Goal: Transaction & Acquisition: Download file/media

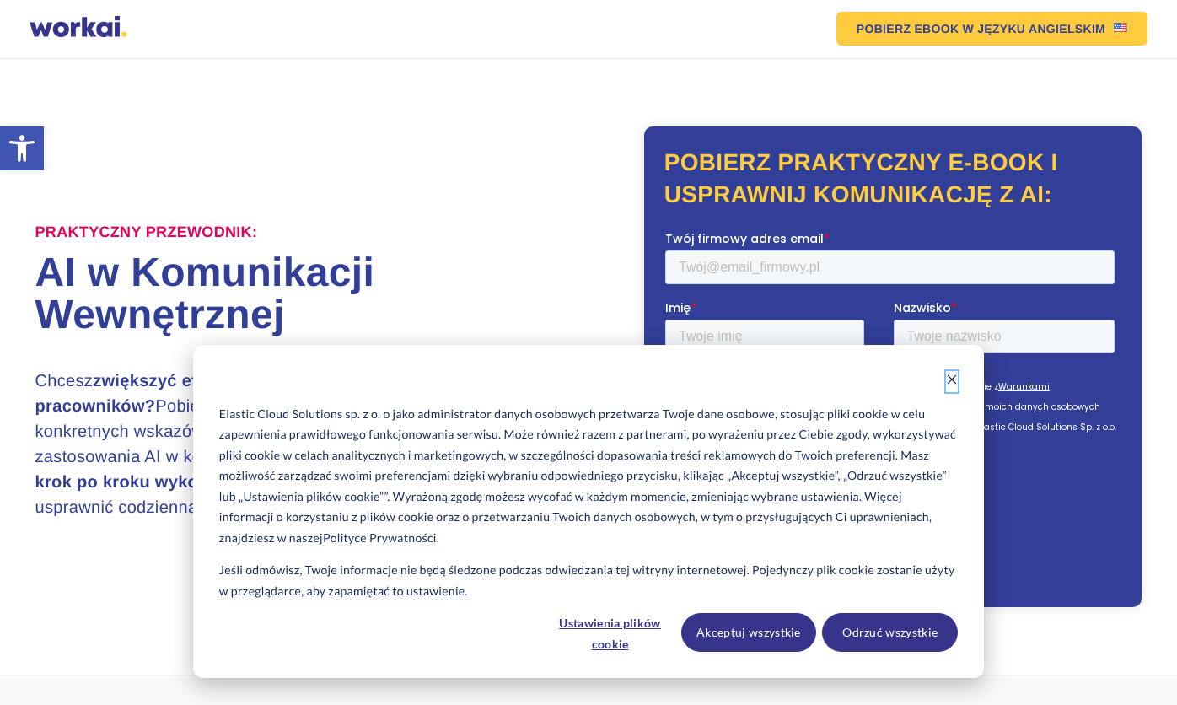
click at [953, 383] on icon "Dismiss cookie banner" at bounding box center [952, 379] width 12 height 12
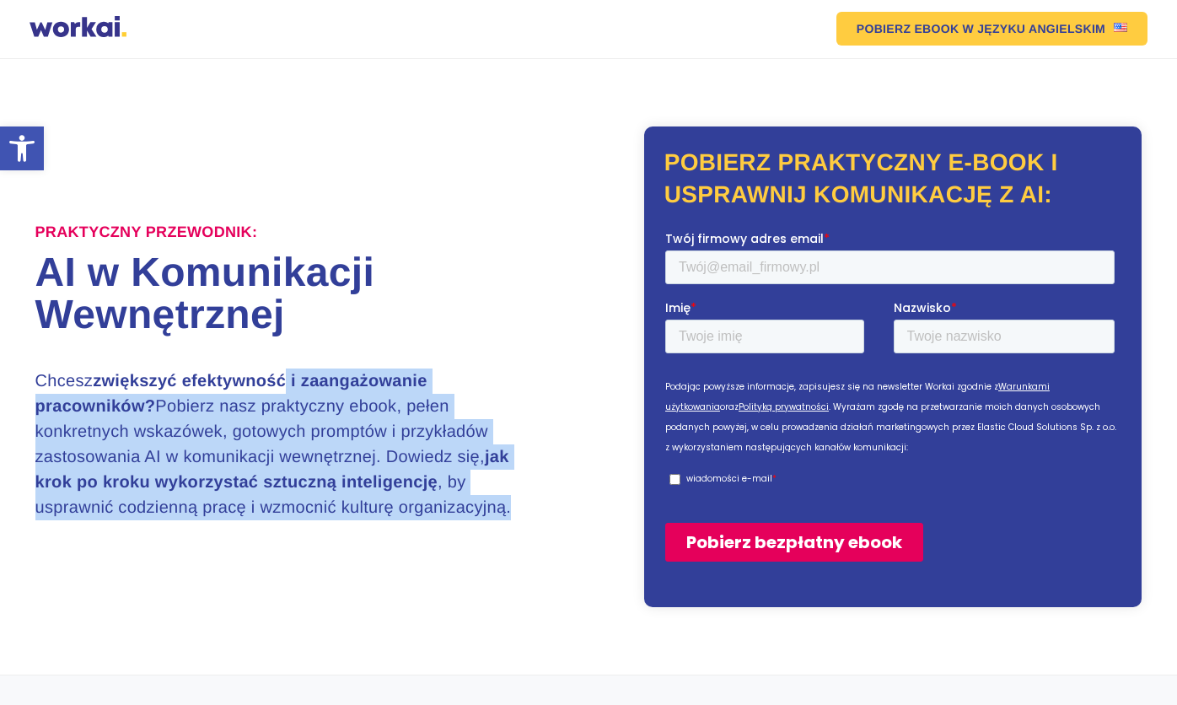
drag, startPoint x: 308, startPoint y: 371, endPoint x: 352, endPoint y: 522, distance: 157.4
click at [352, 520] on h3 "Chcesz zwiększyć efektywność i zaangażowanie pracowników? Pobierz nasz praktycz…" at bounding box center [284, 444] width 498 height 152
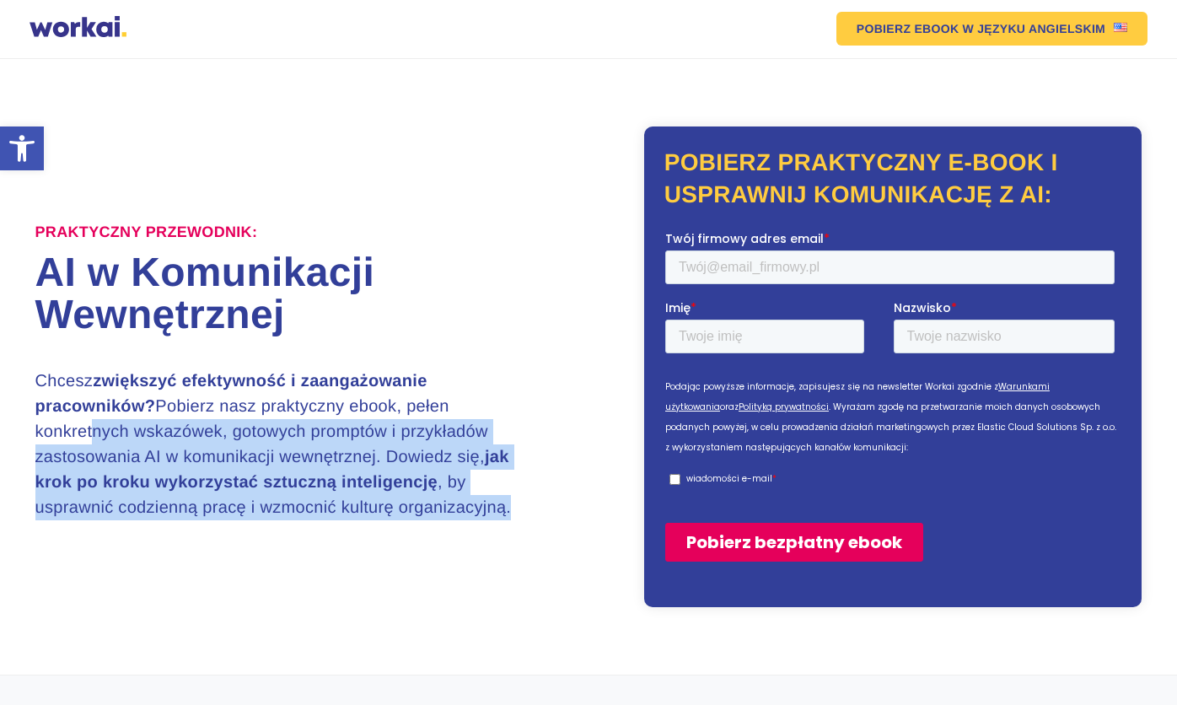
drag, startPoint x: 265, startPoint y: 516, endPoint x: 78, endPoint y: 410, distance: 215.2
click at [78, 410] on h3 "Chcesz zwiększyć efektywność i zaangażowanie pracowników? Pobierz nasz praktycz…" at bounding box center [284, 444] width 498 height 152
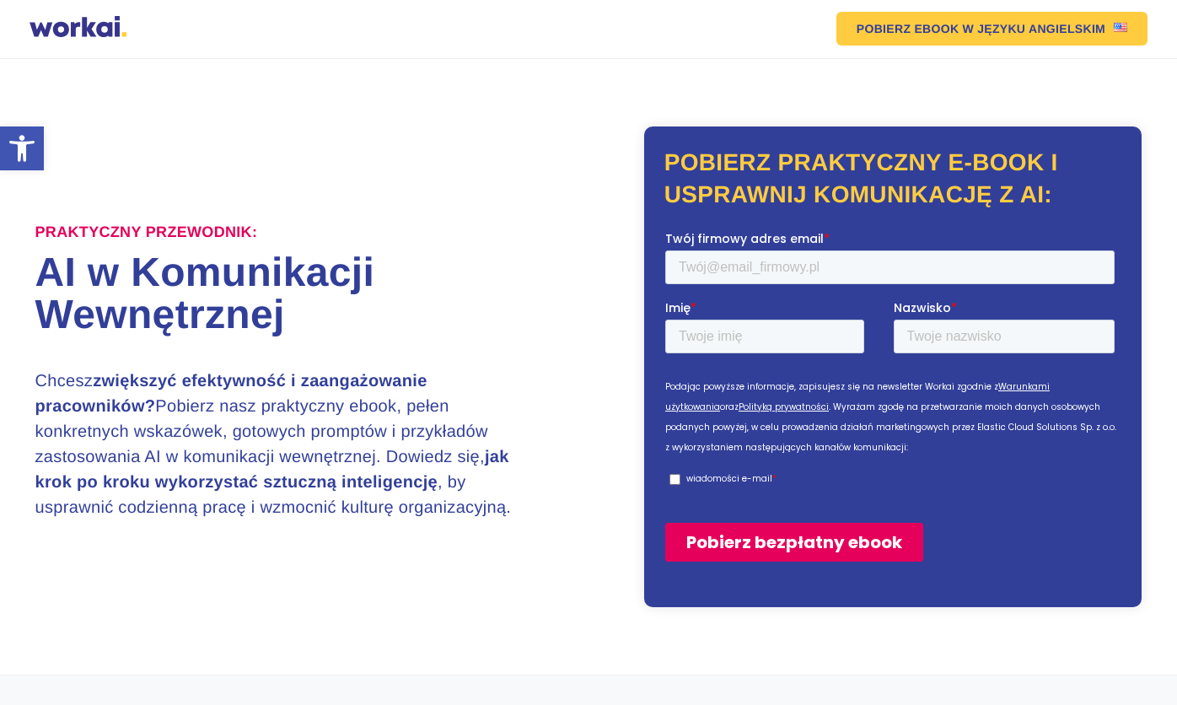
click at [78, 410] on h3 "Chcesz zwiększyć efektywność i zaangażowanie pracowników? Pobierz nasz praktycz…" at bounding box center [284, 444] width 498 height 152
click at [835, 276] on input "Twój firmowy adres email *" at bounding box center [888, 267] width 449 height 34
click at [664, 522] on input "Pobierz bezpłatny ebook" at bounding box center [793, 541] width 258 height 39
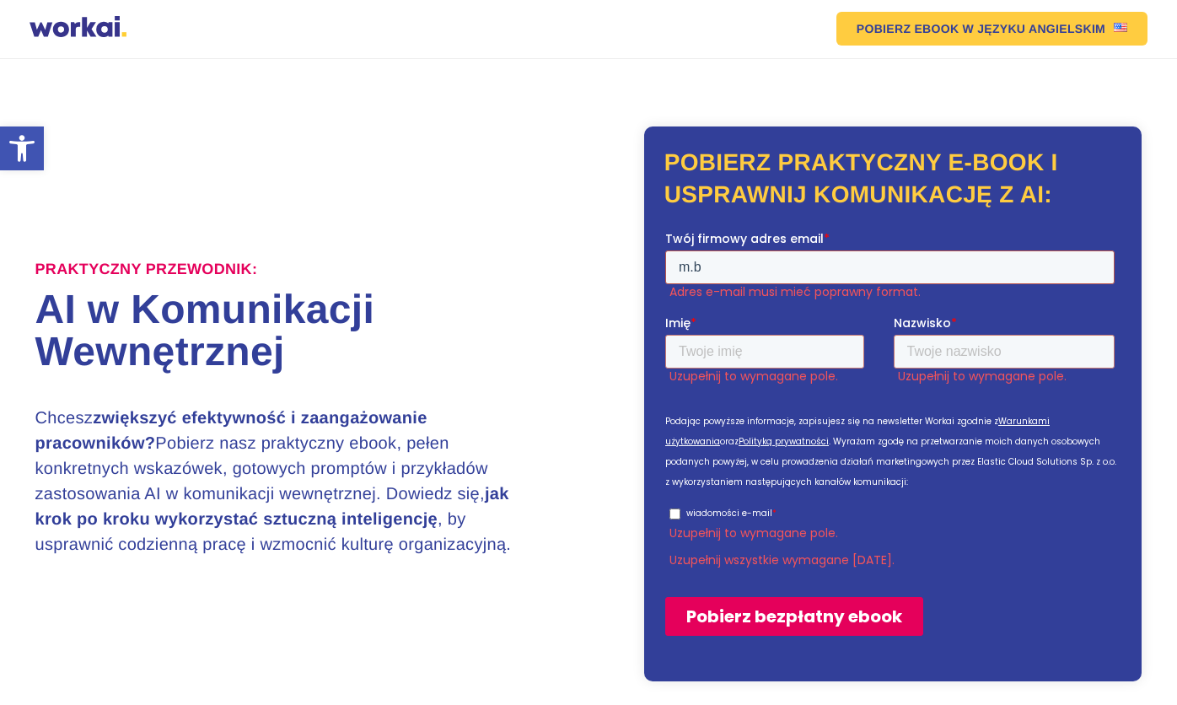
click at [937, 260] on input "m.b" at bounding box center [888, 267] width 449 height 34
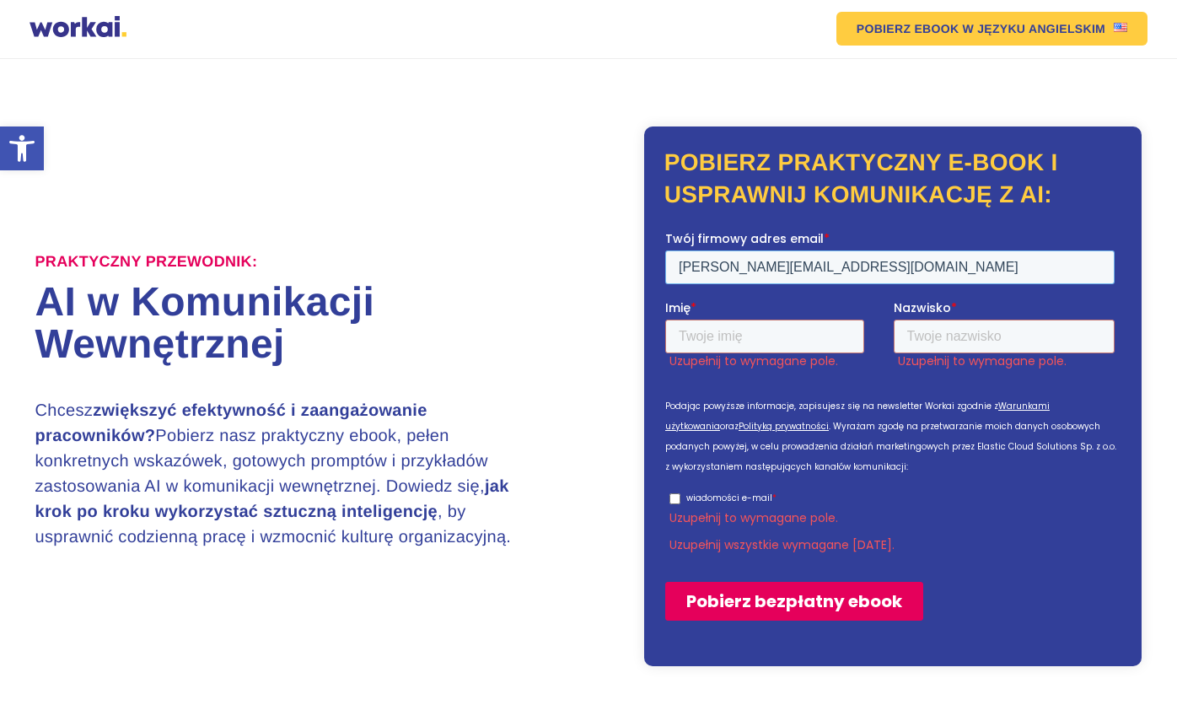
type input "m.bednarski@wolumen.waw.pl"
click at [788, 336] on input "Imię *" at bounding box center [763, 336] width 199 height 34
type input "Marcin"
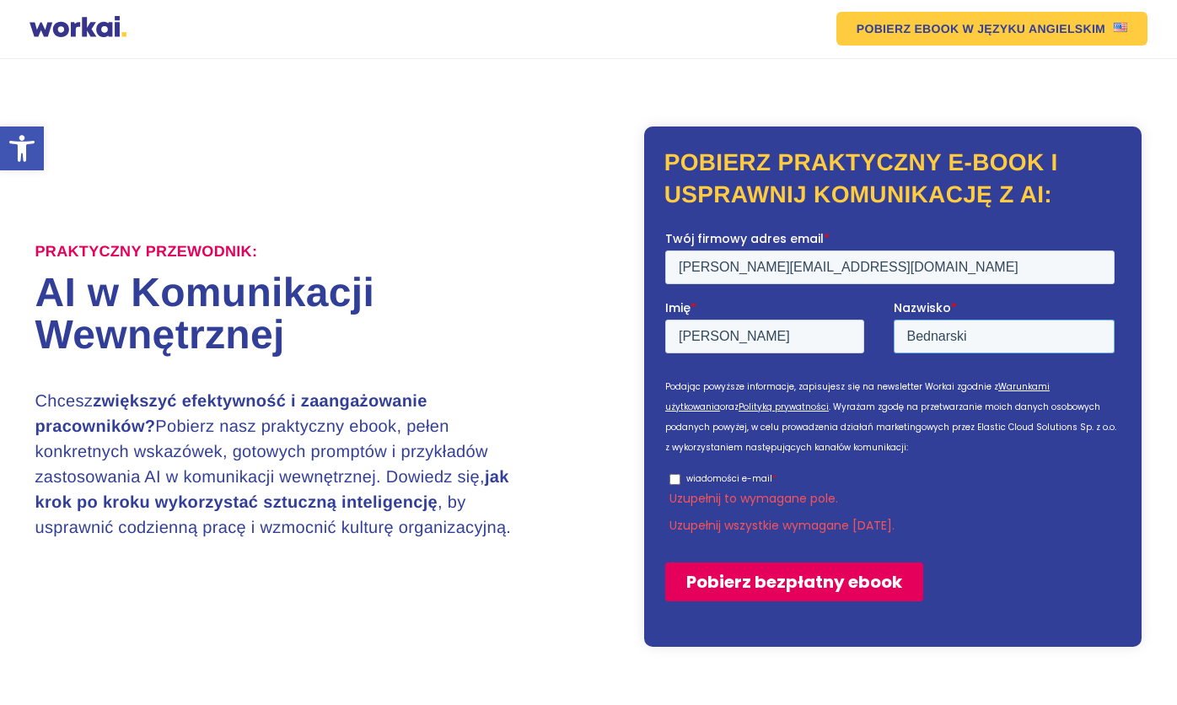
type input "Bednarski"
click at [711, 479] on p "wiadomości e-mail" at bounding box center [728, 477] width 86 height 13
click at [679, 479] on input "wiadomości e-mail *" at bounding box center [673, 478] width 11 height 11
checkbox input "true"
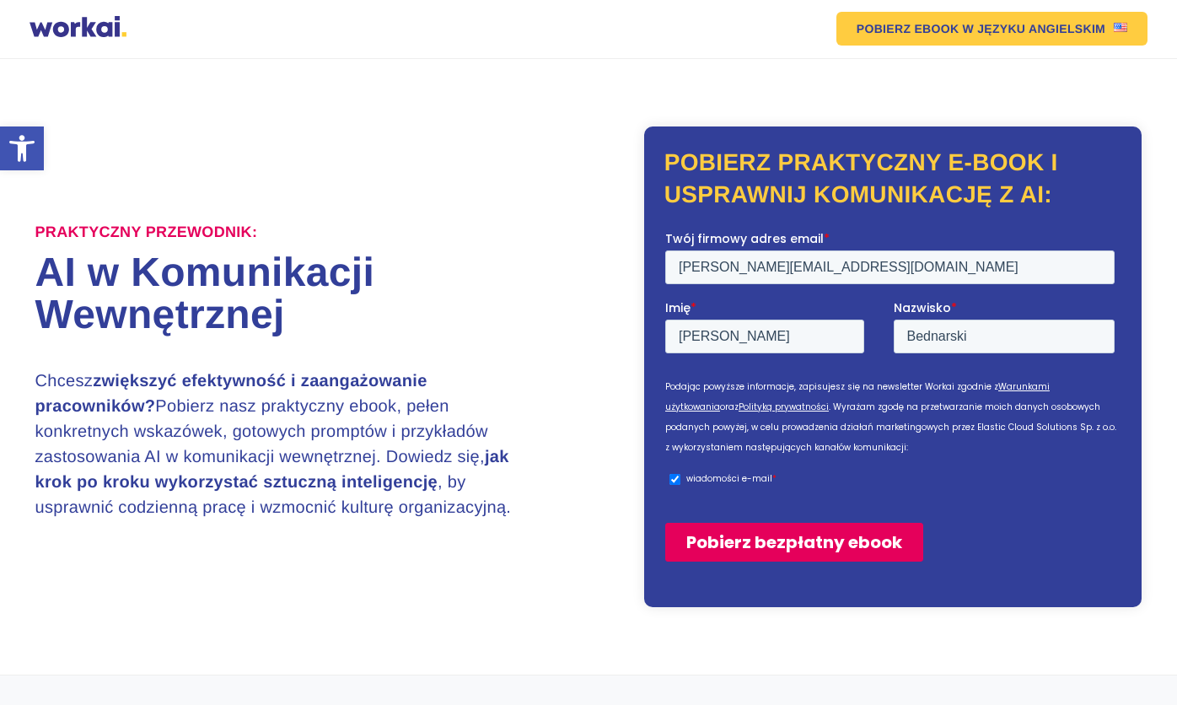
click at [894, 550] on input "Pobierz bezpłatny ebook" at bounding box center [793, 541] width 258 height 39
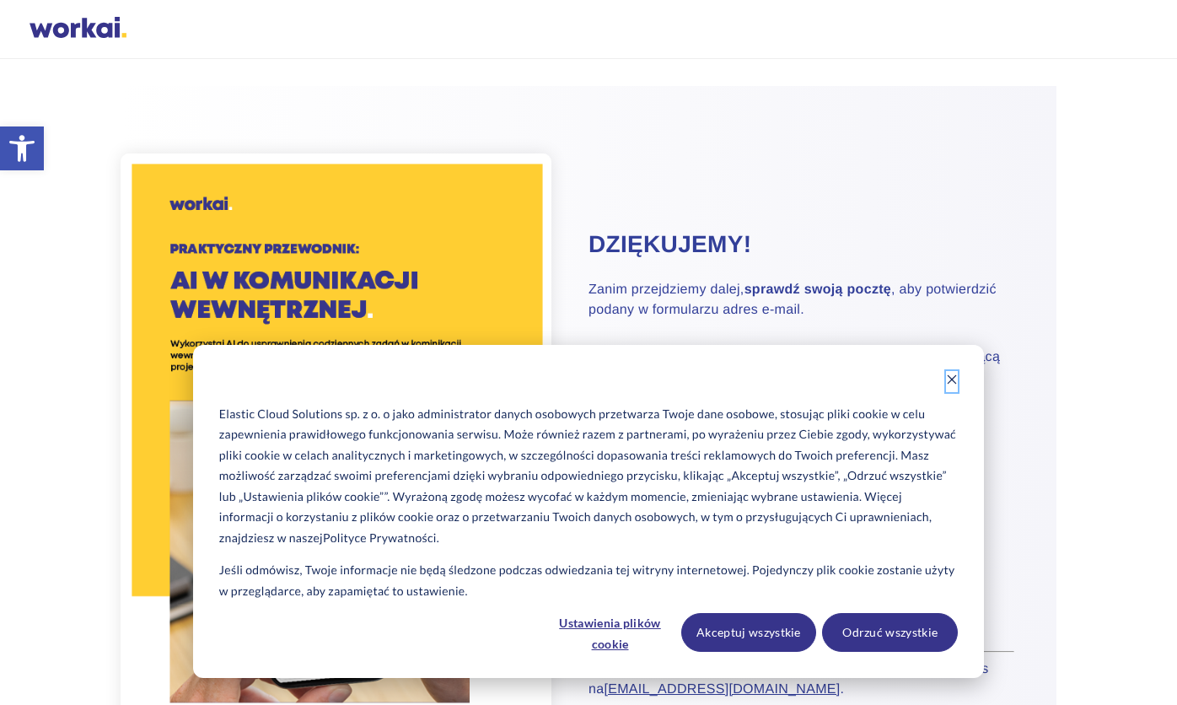
click at [948, 381] on icon "Dismiss cookie banner" at bounding box center [952, 379] width 12 height 12
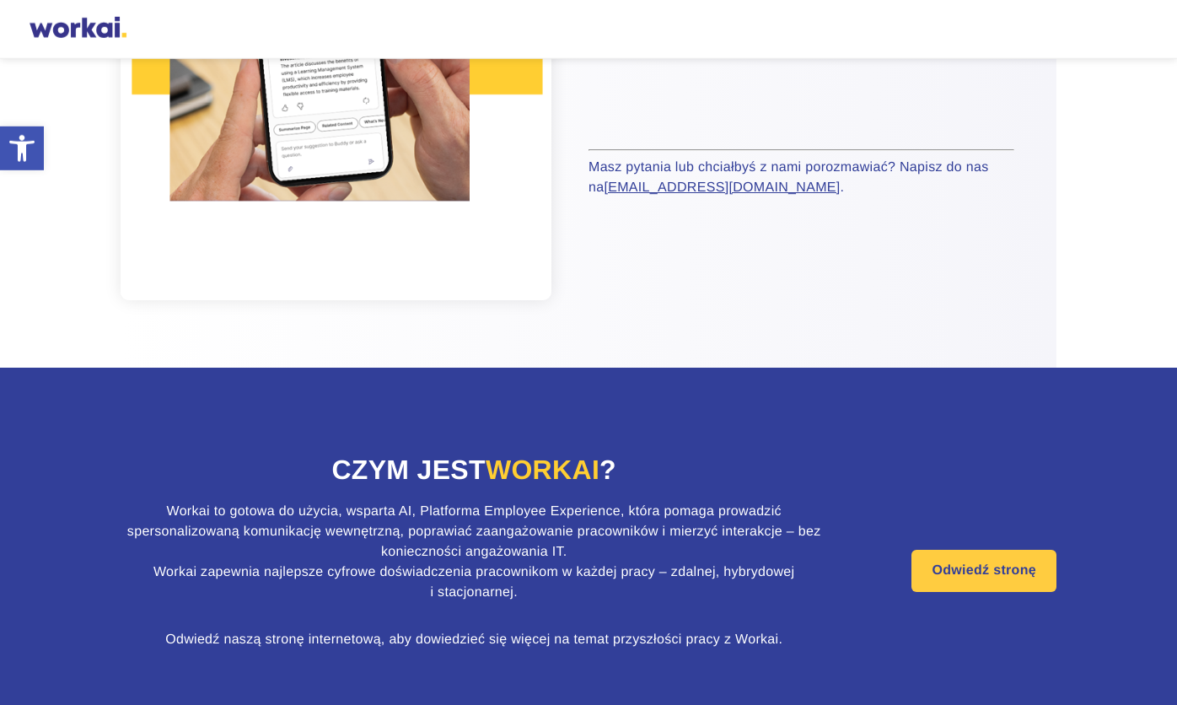
scroll to position [558, 0]
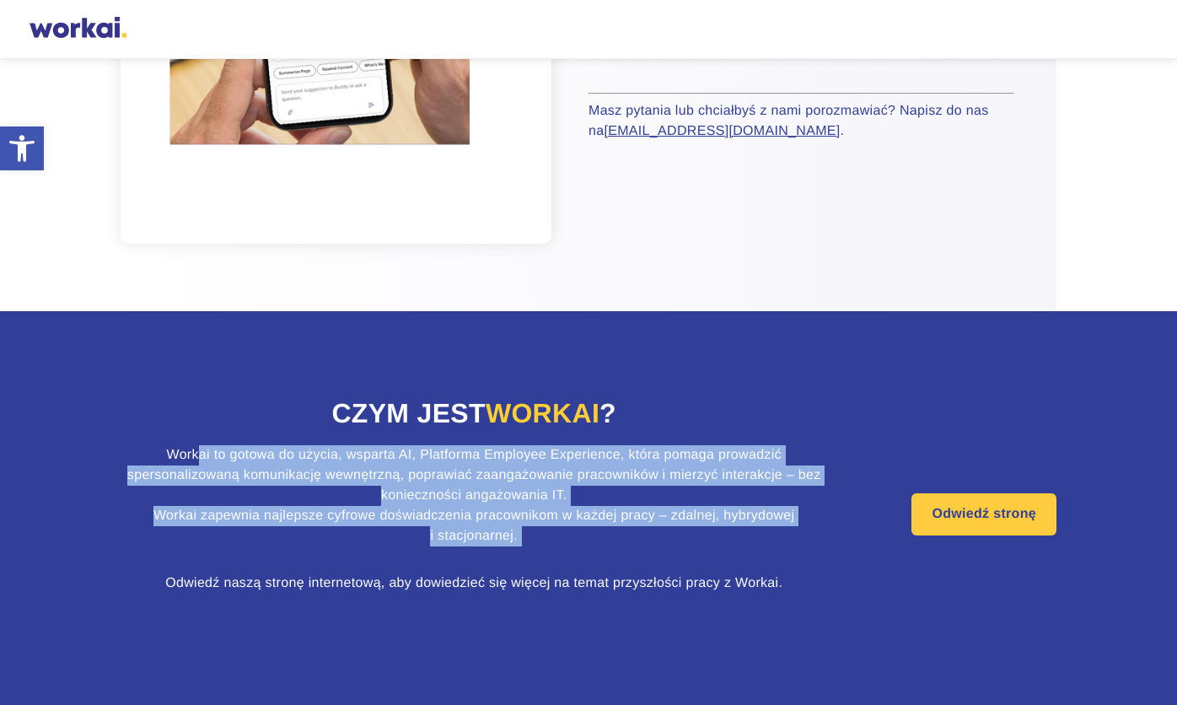
drag, startPoint x: 414, startPoint y: 476, endPoint x: 730, endPoint y: 571, distance: 329.9
click at [730, 571] on div "Czym jest Workai ? Workai to gotowa do użycia, wsparta AI, Platforma Employee E…" at bounding box center [474, 507] width 706 height 225
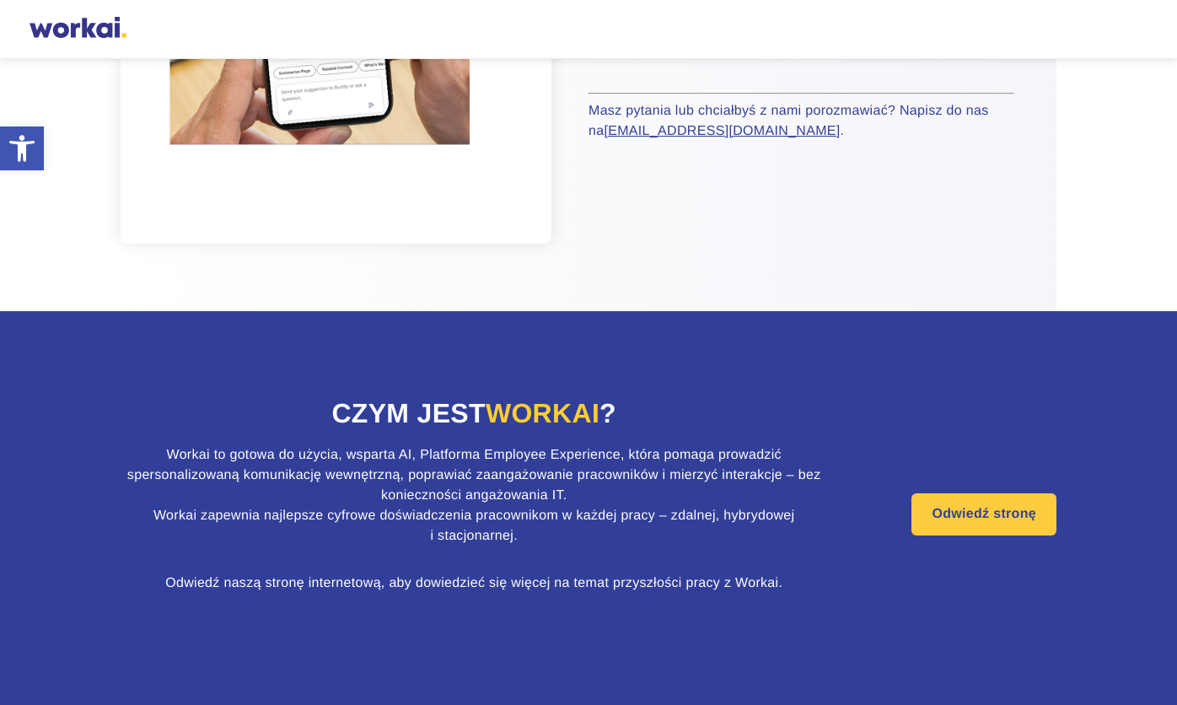
click at [732, 570] on div "Czym jest Workai ? Workai to gotowa do użycia, wsparta AI, Platforma Employee E…" at bounding box center [474, 507] width 706 height 225
click at [942, 523] on link "Odwiedź stronę" at bounding box center [983, 514] width 145 height 42
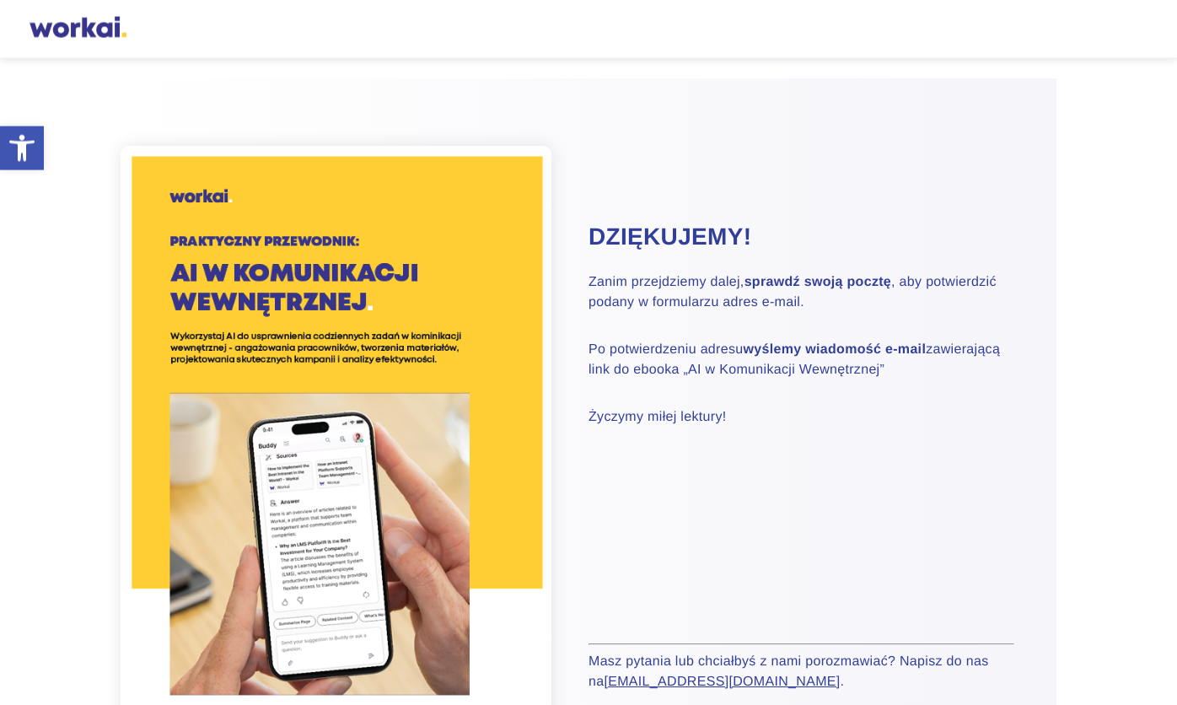
scroll to position [0, 0]
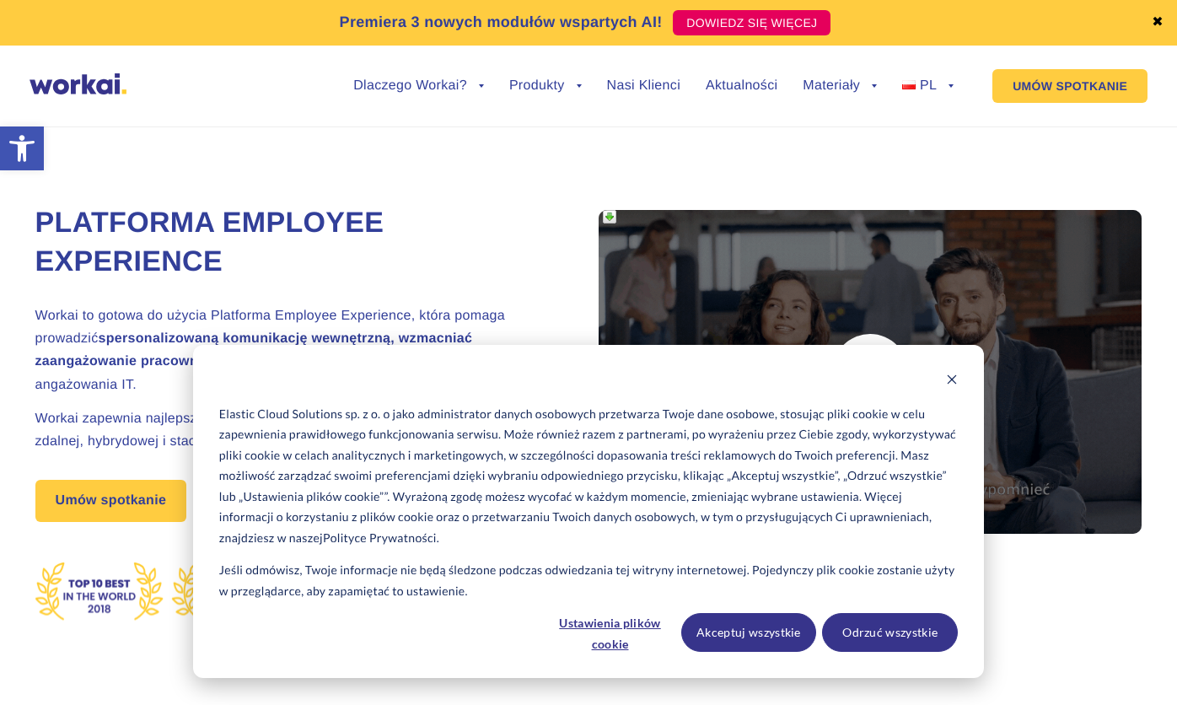
click at [1105, 597] on div at bounding box center [850, 456] width 584 height 533
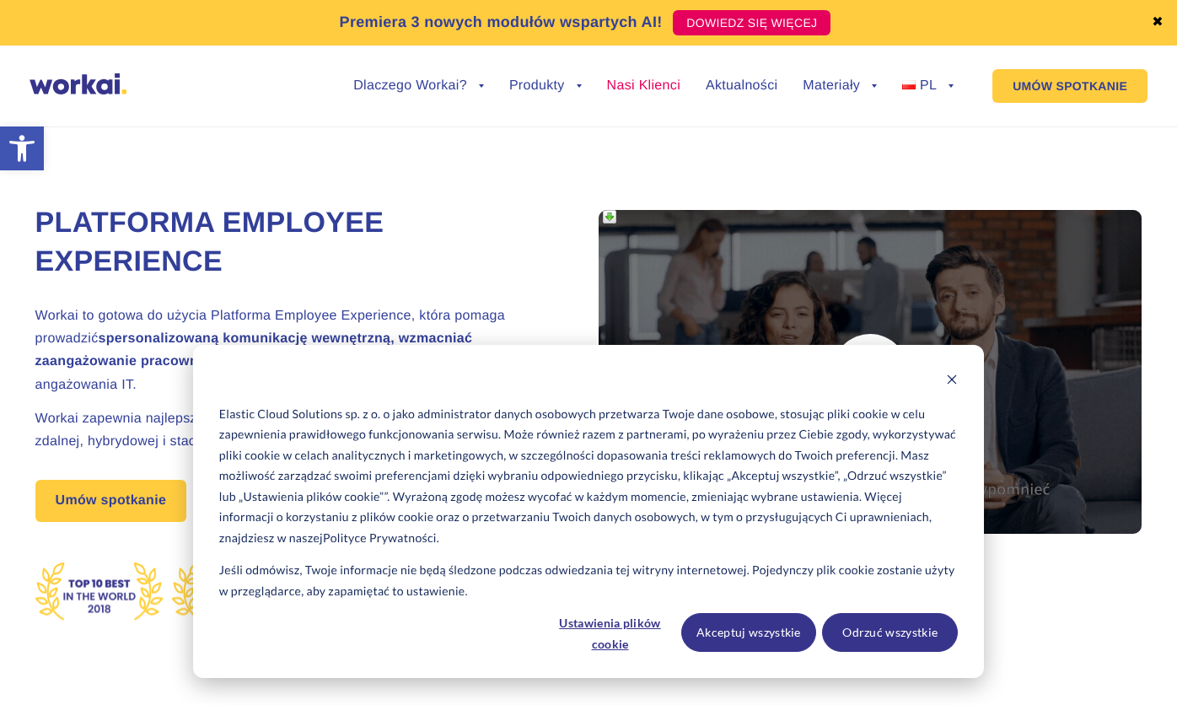
click at [607, 80] on link "Nasi Klienci" at bounding box center [643, 85] width 73 height 13
